Goal: Information Seeking & Learning: Find contact information

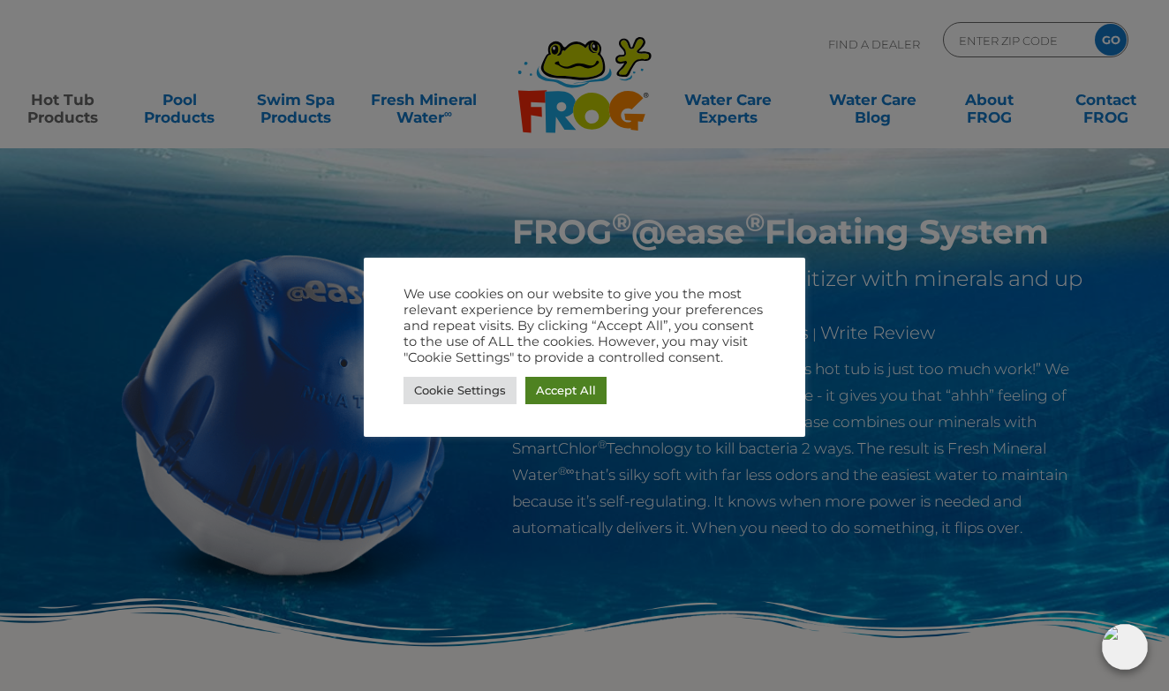
click at [589, 396] on link "Accept All" at bounding box center [565, 390] width 81 height 27
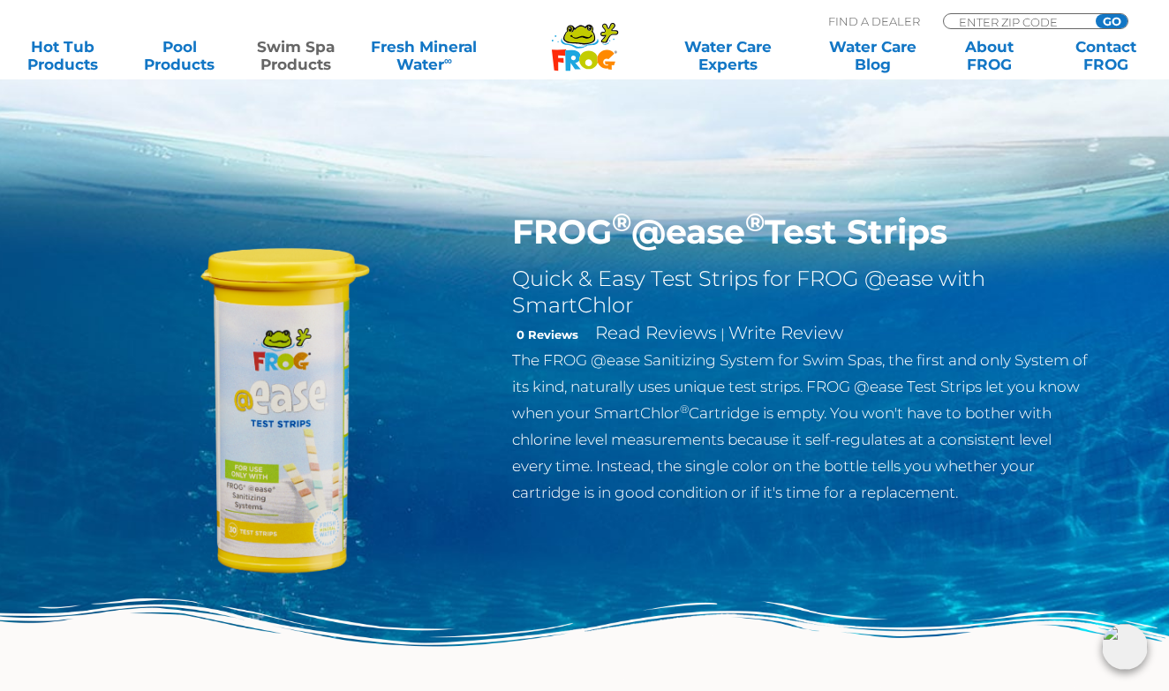
drag, startPoint x: 416, startPoint y: 243, endPoint x: 432, endPoint y: 313, distance: 72.4
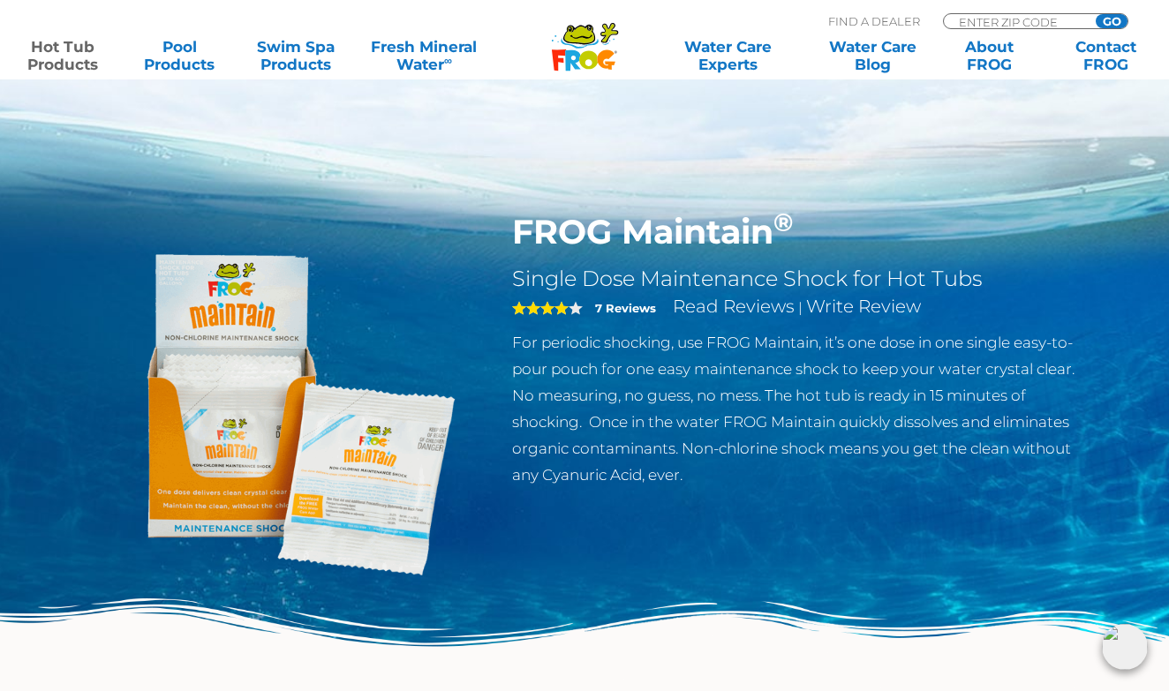
click at [1007, 19] on input "Zip Code Form" at bounding box center [1016, 21] width 119 height 15
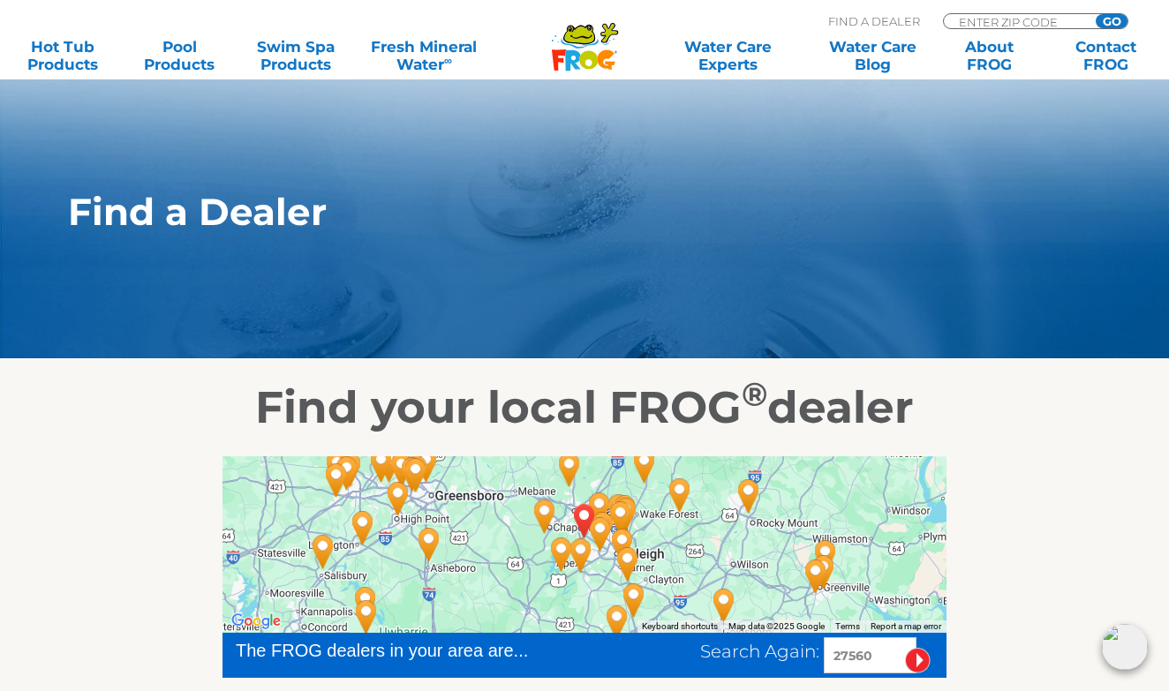
drag, startPoint x: 307, startPoint y: 230, endPoint x: 226, endPoint y: 210, distance: 83.7
